Goal: Transaction & Acquisition: Purchase product/service

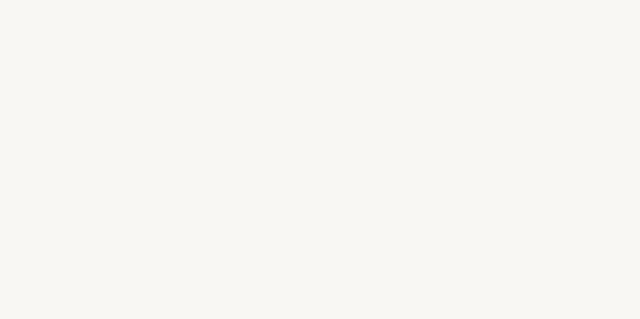
select select "TR"
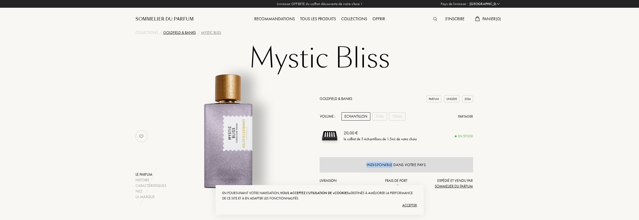
click at [186, 33] on div "Goldfield & Banks" at bounding box center [179, 33] width 33 height 6
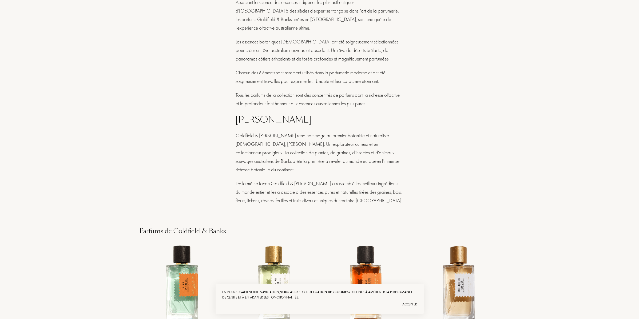
scroll to position [312, 0]
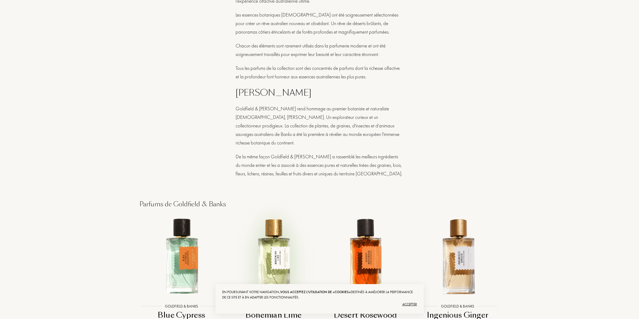
click at [265, 228] on img at bounding box center [273, 256] width 83 height 83
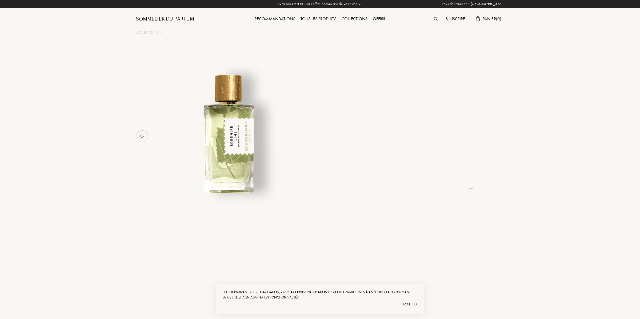
select select "TR"
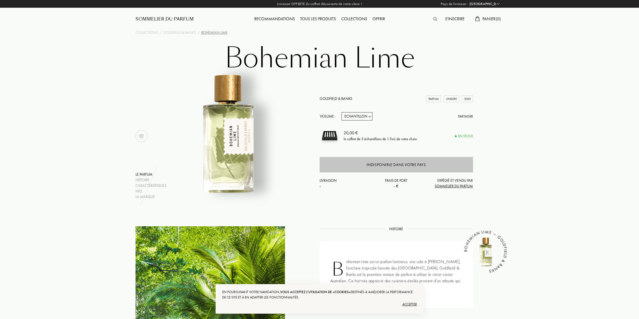
click at [366, 163] on div "Indisponible dans votre pays" at bounding box center [395, 165] width 59 height 6
type input ".btn-header-perfume-page-grey div"
